Goal: Information Seeking & Learning: Learn about a topic

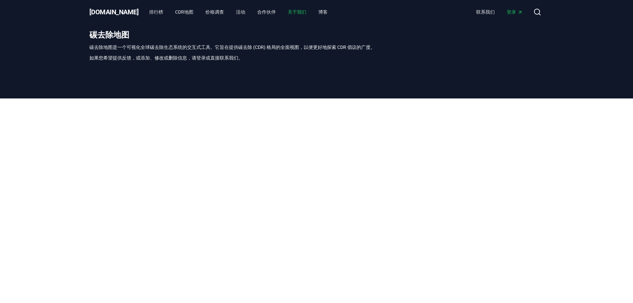
click at [288, 9] on font "关于我们" at bounding box center [297, 11] width 19 height 5
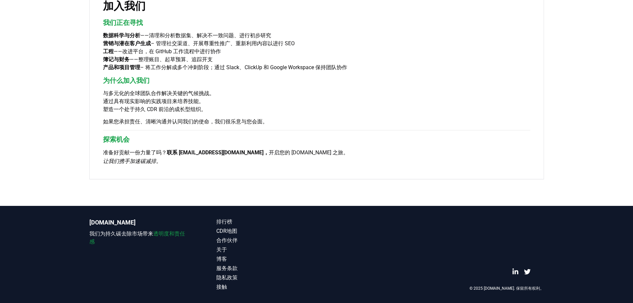
scroll to position [481, 0]
click at [223, 286] on font "接触" at bounding box center [221, 286] width 11 height 6
click at [225, 284] on font "接触" at bounding box center [221, 286] width 11 height 6
click at [225, 283] on font "接触" at bounding box center [221, 286] width 11 height 6
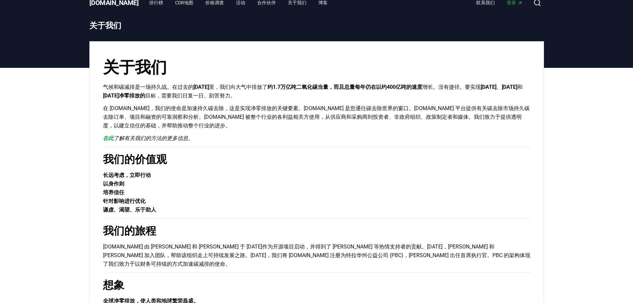
scroll to position [0, 0]
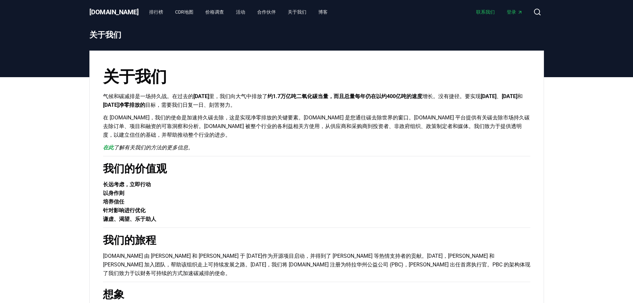
click at [479, 11] on font "联系我们" at bounding box center [485, 11] width 19 height 5
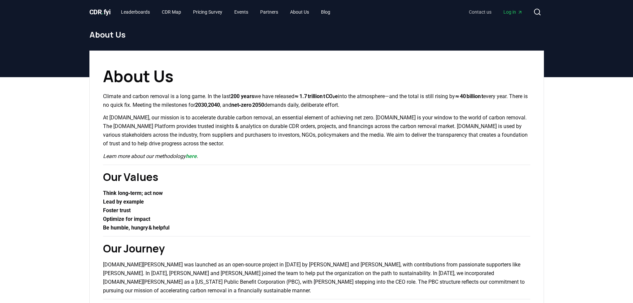
click at [475, 13] on link "Contact us" at bounding box center [479, 12] width 33 height 12
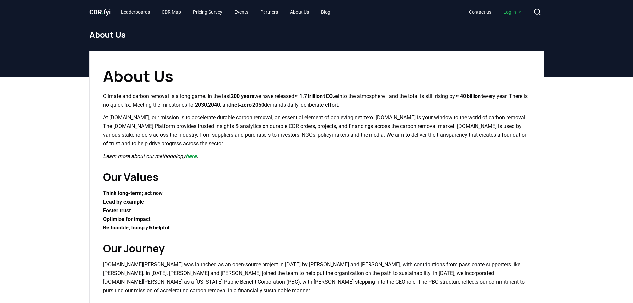
click at [103, 12] on span "." at bounding box center [103, 12] width 2 height 8
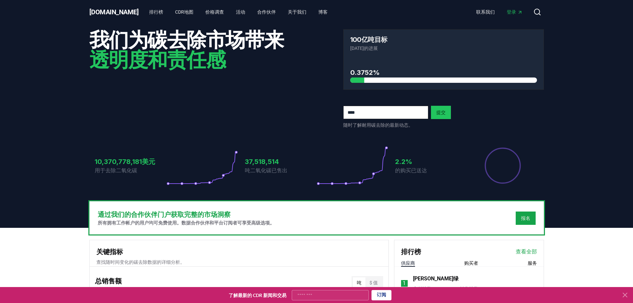
click at [624, 293] on icon at bounding box center [625, 295] width 8 height 8
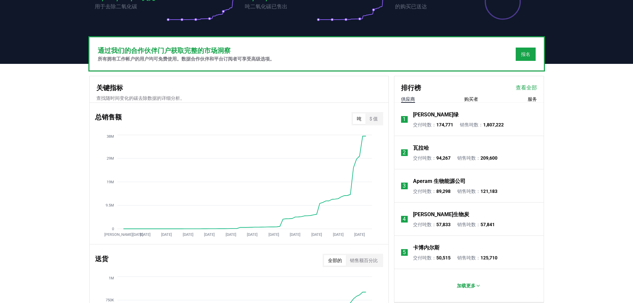
scroll to position [166, 0]
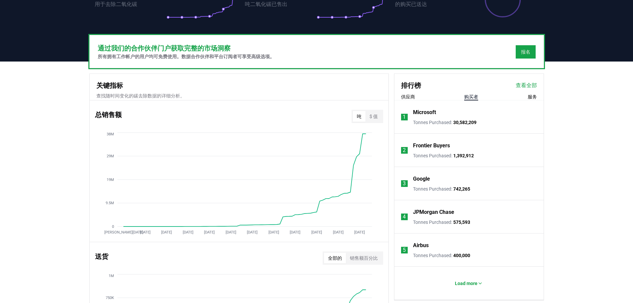
click at [471, 99] on font "购买者" at bounding box center [471, 96] width 14 height 5
drag, startPoint x: 444, startPoint y: 154, endPoint x: 414, endPoint y: 153, distance: 30.2
click at [414, 149] on div "Frontier Buyers" at bounding box center [443, 145] width 61 height 8
click at [410, 142] on div at bounding box center [410, 142] width 0 height 0
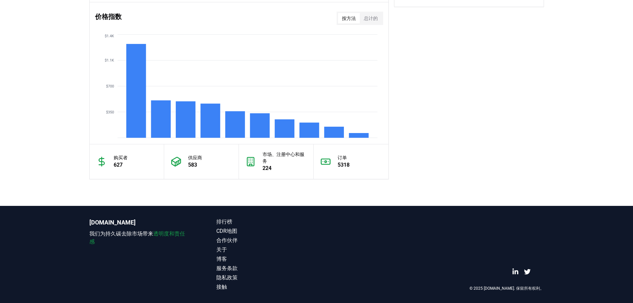
scroll to position [587, 0]
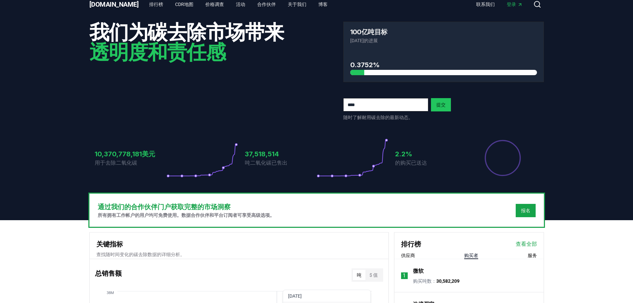
scroll to position [0, 0]
